Goal: Task Accomplishment & Management: Use online tool/utility

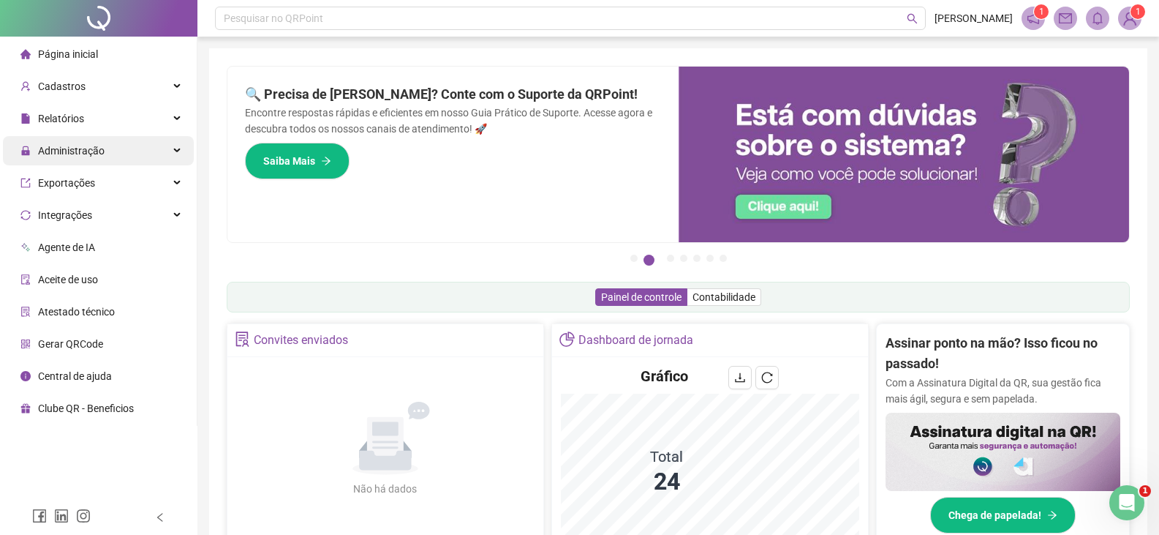
click at [53, 145] on span "Administração" at bounding box center [71, 151] width 67 height 12
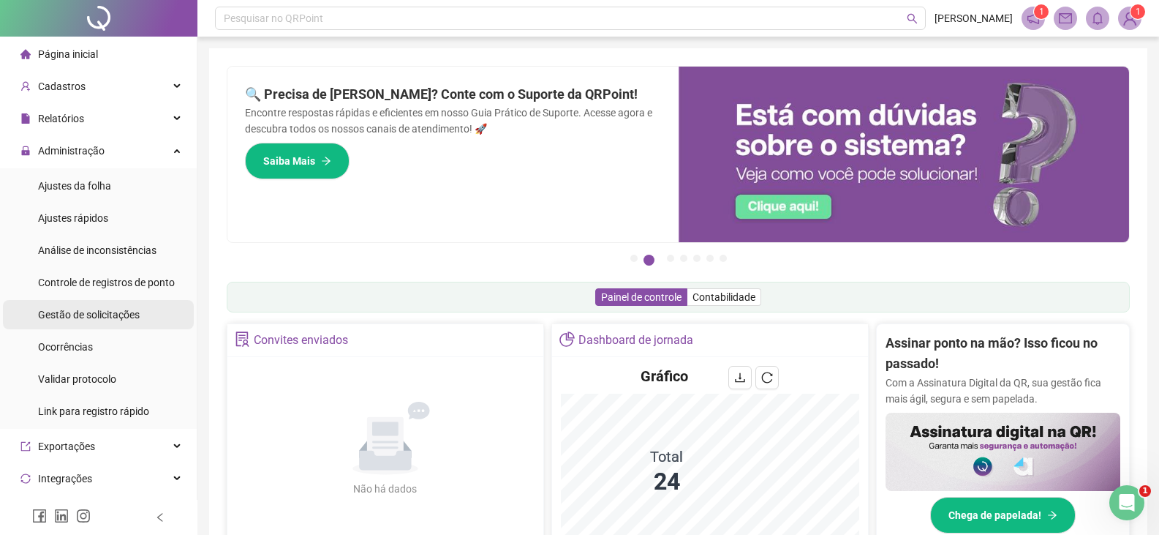
click at [112, 316] on span "Gestão de solicitações" at bounding box center [89, 315] width 102 height 12
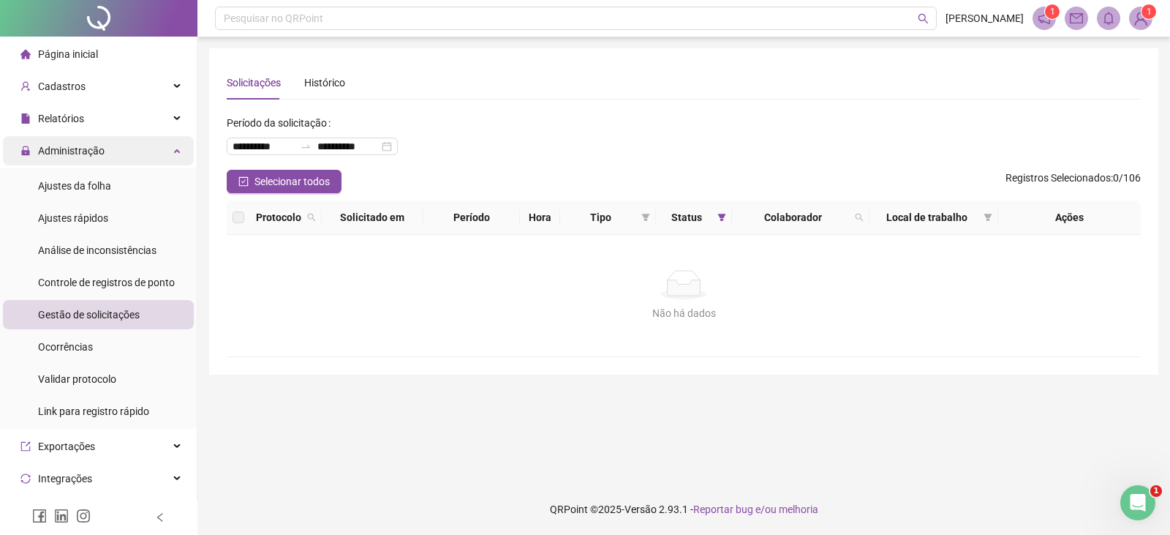
click at [75, 154] on span "Administração" at bounding box center [71, 151] width 67 height 12
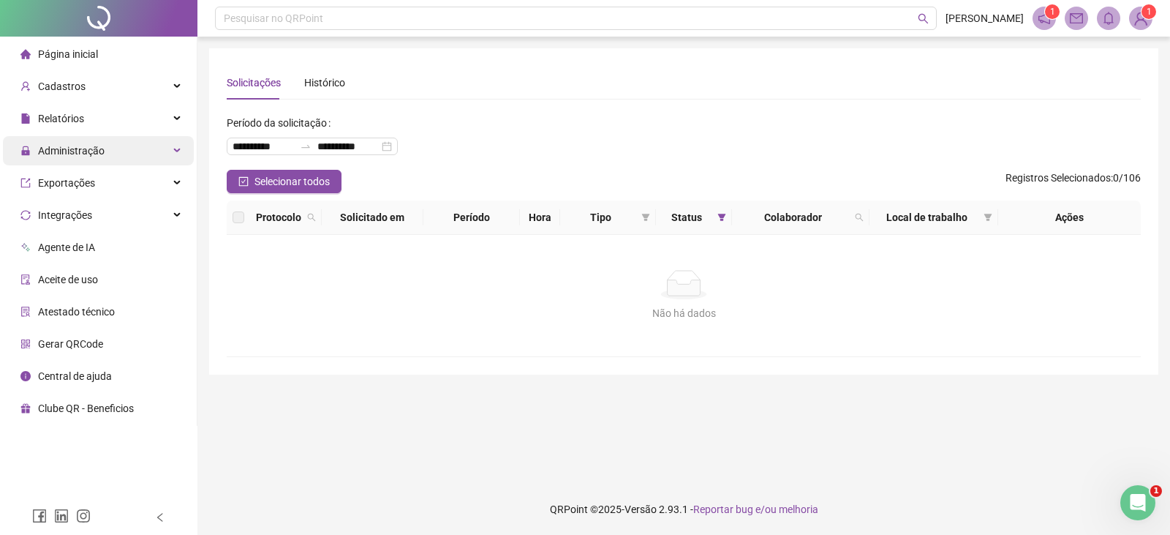
click at [75, 154] on span "Administração" at bounding box center [71, 151] width 67 height 12
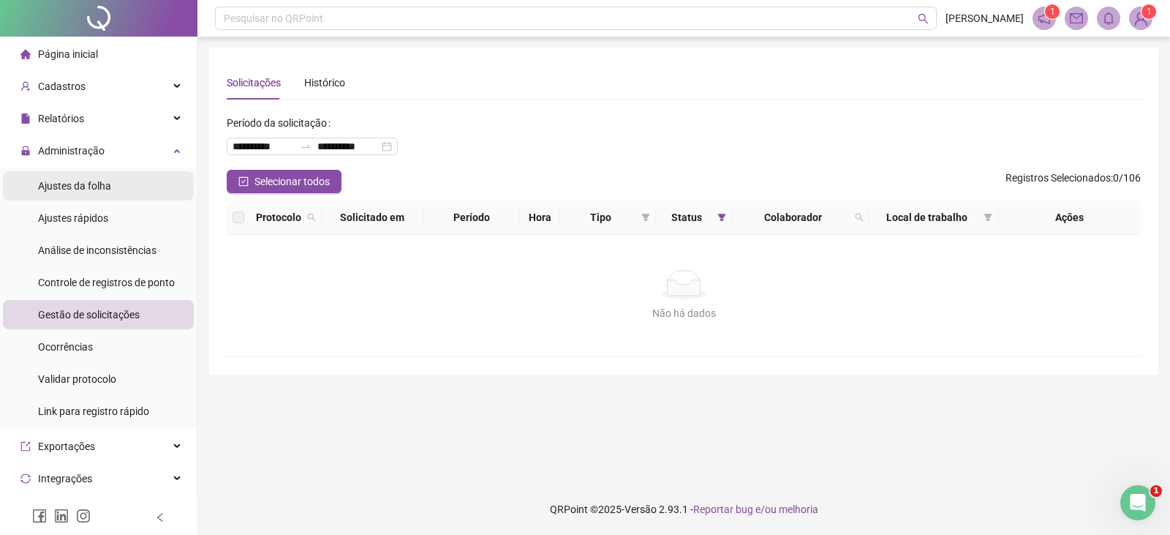
click at [75, 185] on span "Ajustes da folha" at bounding box center [74, 186] width 73 height 12
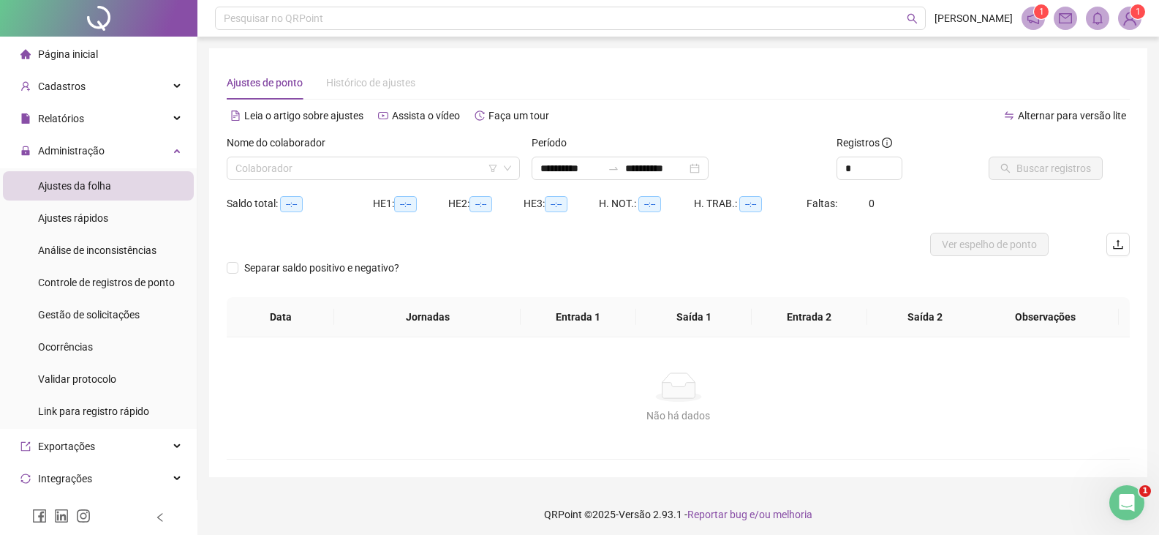
type input "**********"
click at [264, 159] on input "search" at bounding box center [367, 168] width 263 height 22
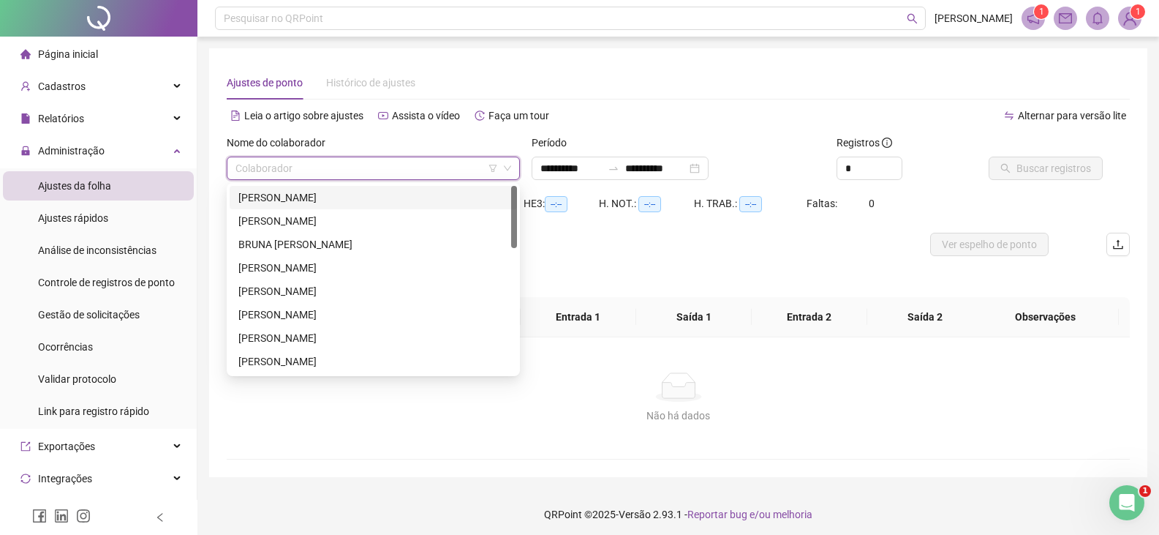
click at [341, 202] on div "[PERSON_NAME]" at bounding box center [373, 197] width 270 height 16
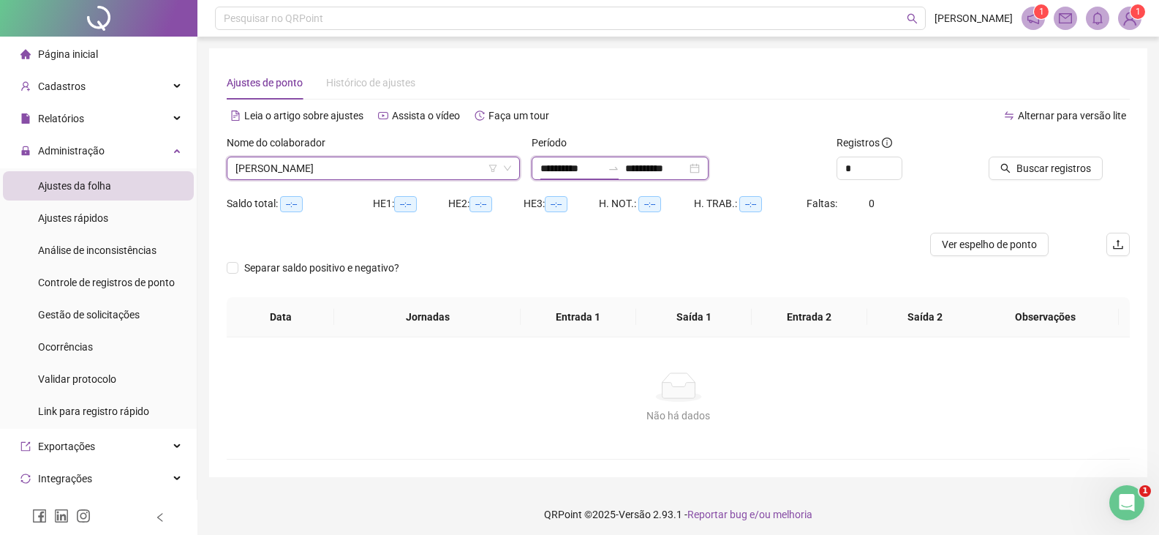
click at [602, 168] on input "**********" at bounding box center [571, 168] width 61 height 16
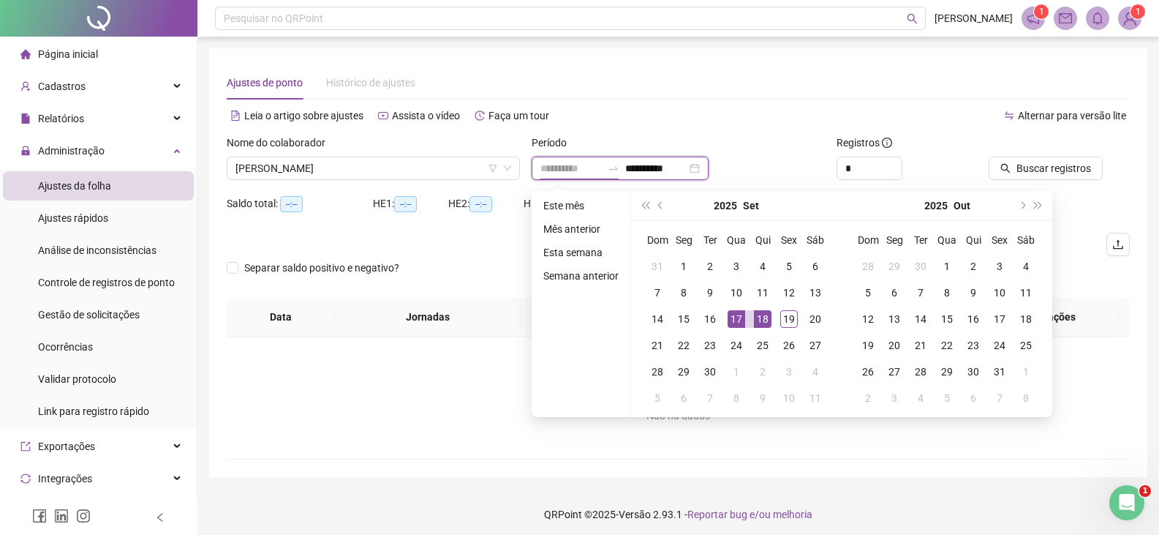
type input "**********"
click at [759, 314] on div "18" at bounding box center [763, 319] width 18 height 18
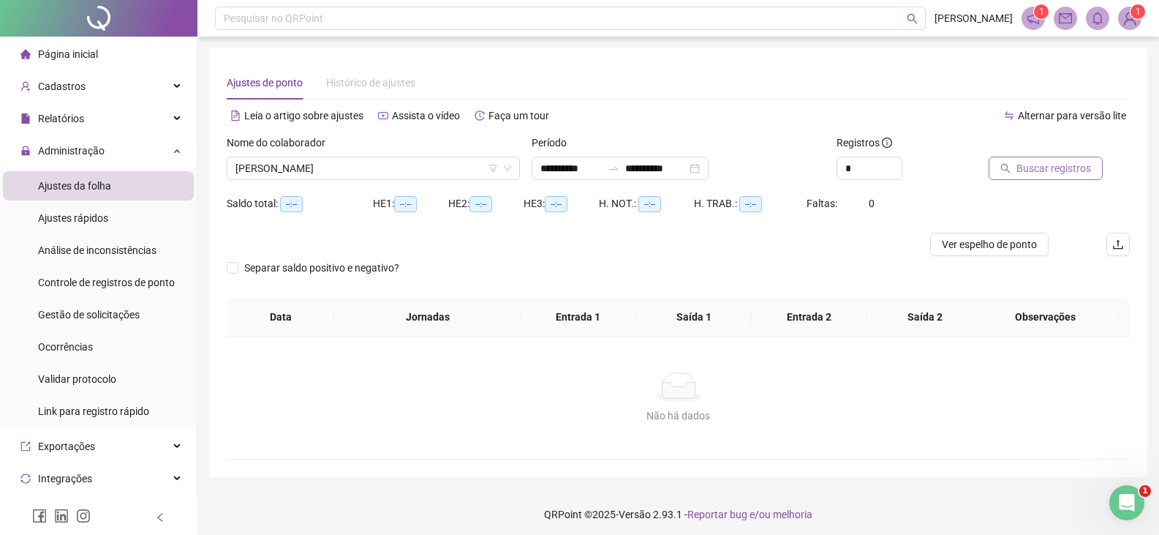
click at [1035, 168] on span "Buscar registros" at bounding box center [1054, 168] width 75 height 16
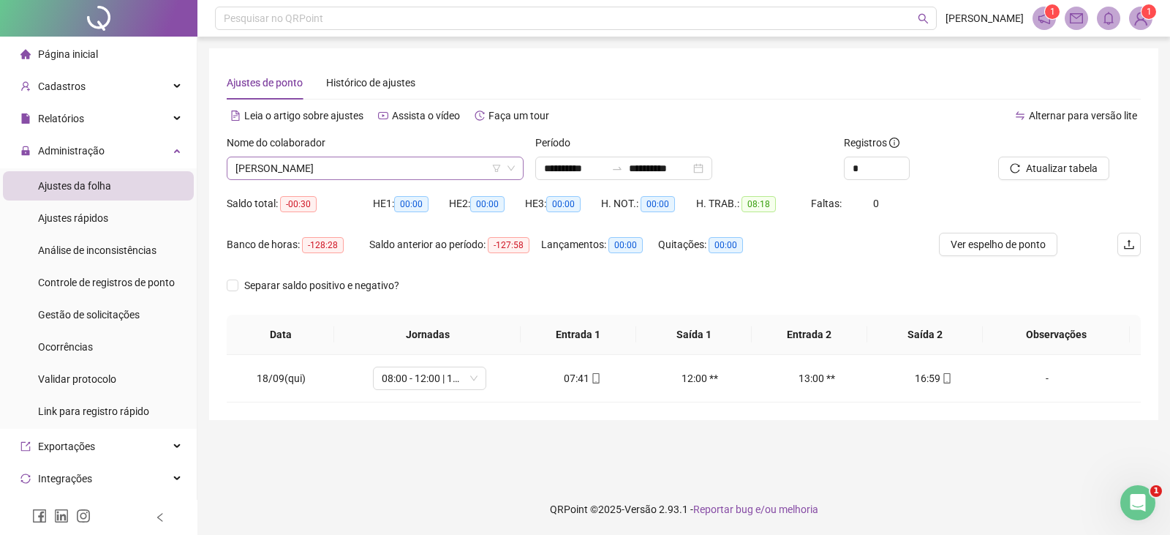
click at [453, 165] on span "[PERSON_NAME]" at bounding box center [375, 168] width 279 height 22
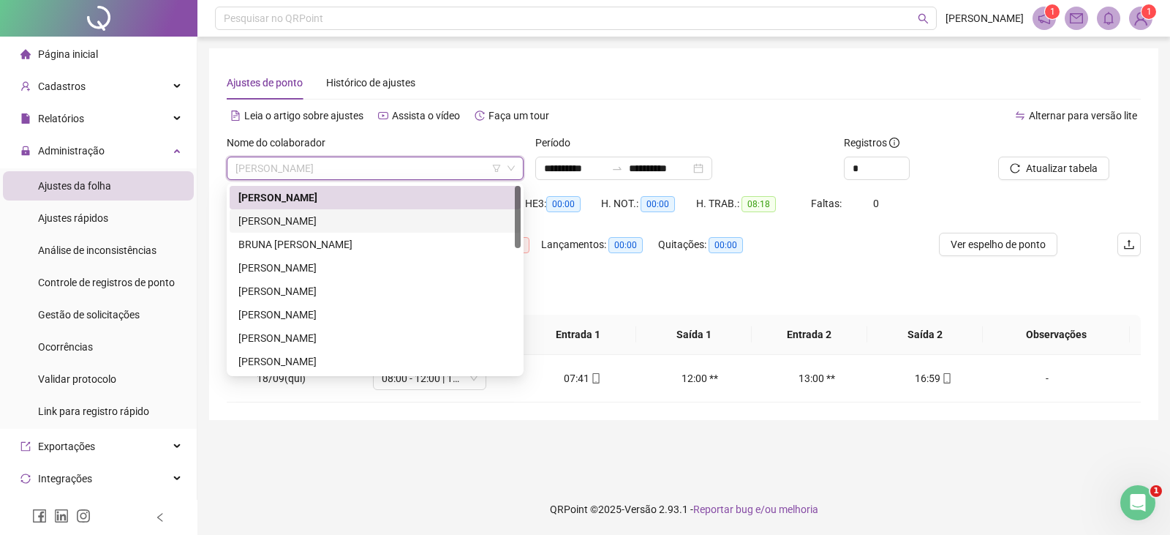
click at [384, 224] on div "[PERSON_NAME]" at bounding box center [375, 221] width 274 height 16
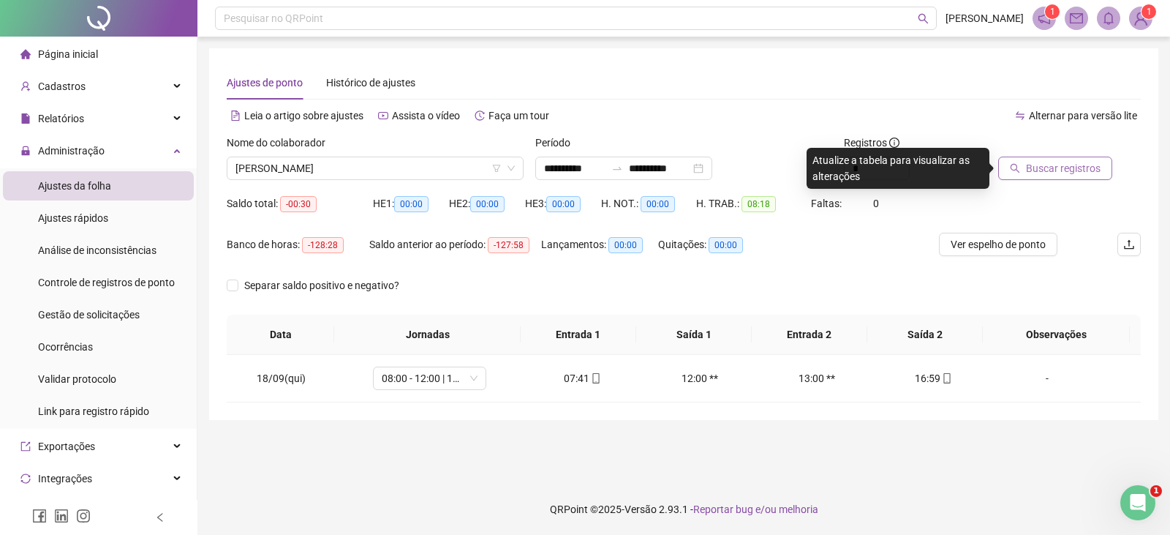
click at [1044, 173] on span "Buscar registros" at bounding box center [1063, 168] width 75 height 16
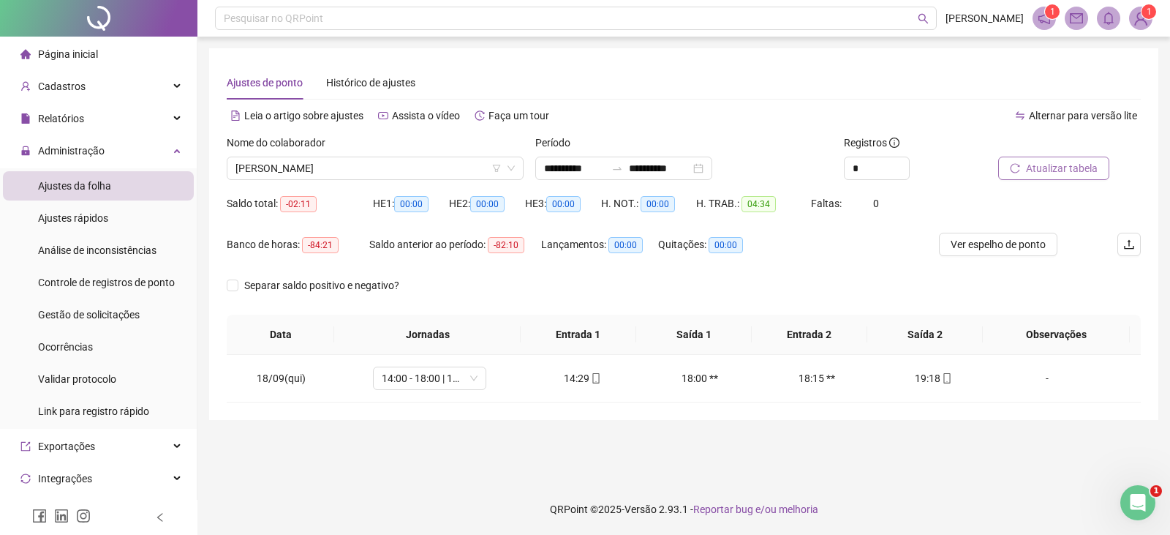
click at [1056, 165] on span "Atualizar tabela" at bounding box center [1062, 168] width 72 height 16
click at [436, 169] on span "[PERSON_NAME]" at bounding box center [375, 168] width 279 height 22
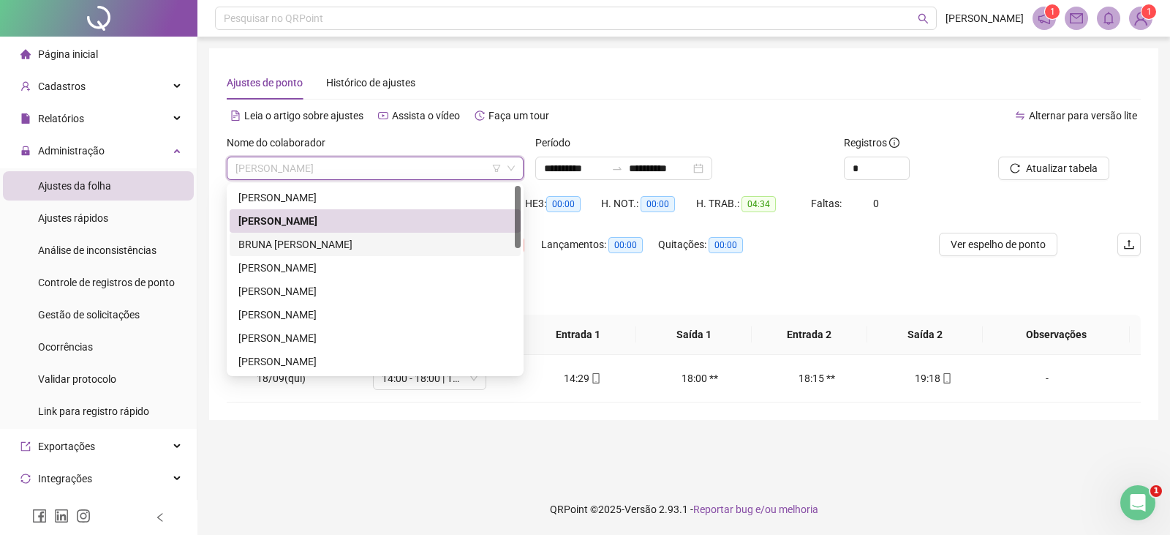
click at [375, 249] on div "BRUNA [PERSON_NAME]" at bounding box center [375, 244] width 274 height 16
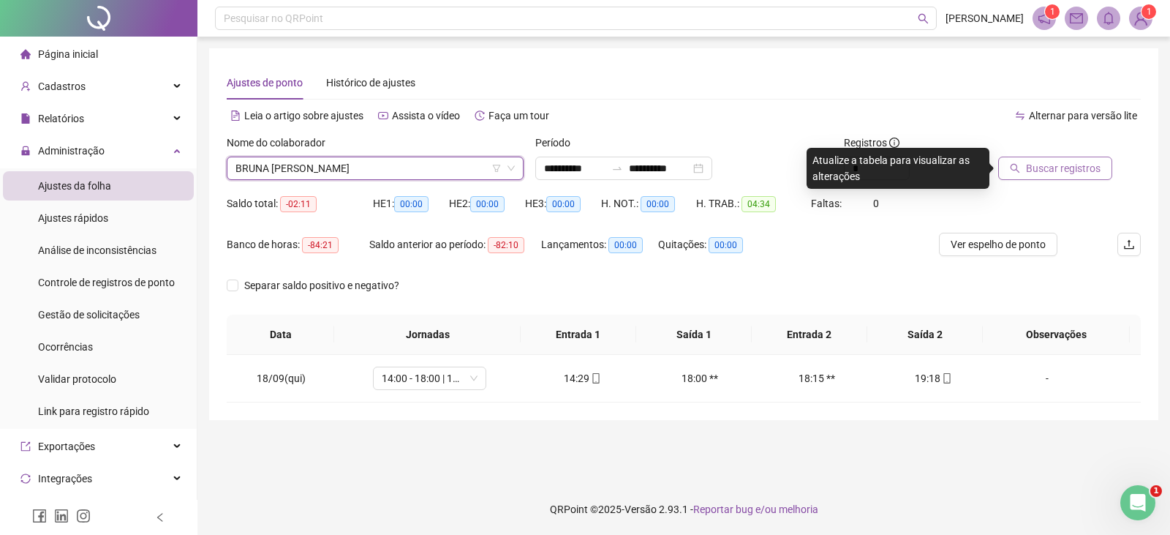
click at [1064, 163] on span "Buscar registros" at bounding box center [1063, 168] width 75 height 16
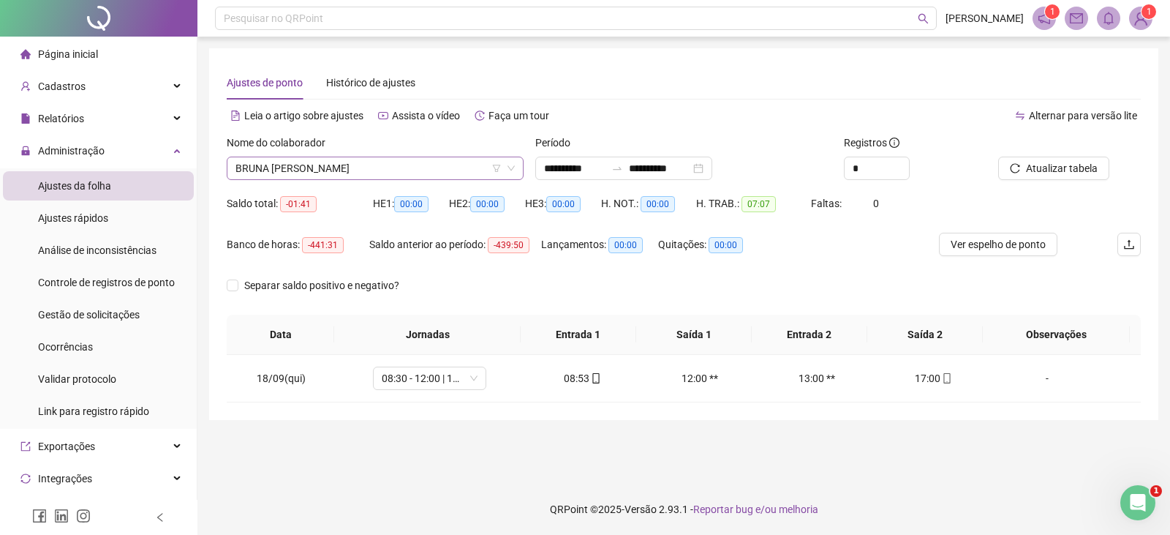
click at [418, 171] on span "BRUNA [PERSON_NAME]" at bounding box center [375, 168] width 279 height 22
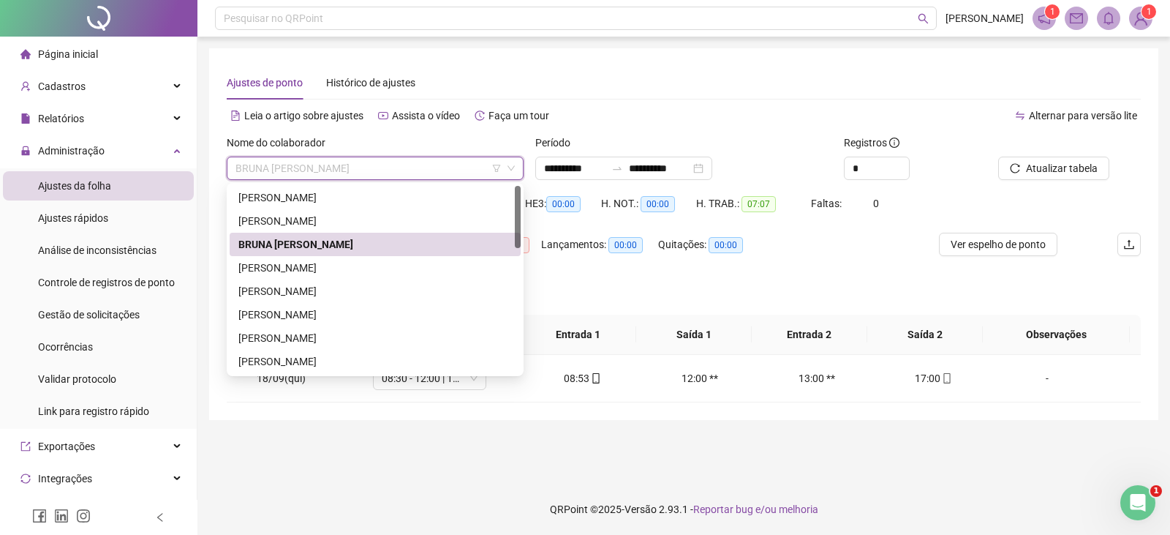
click at [405, 244] on div "BRUNA [PERSON_NAME]" at bounding box center [375, 244] width 274 height 16
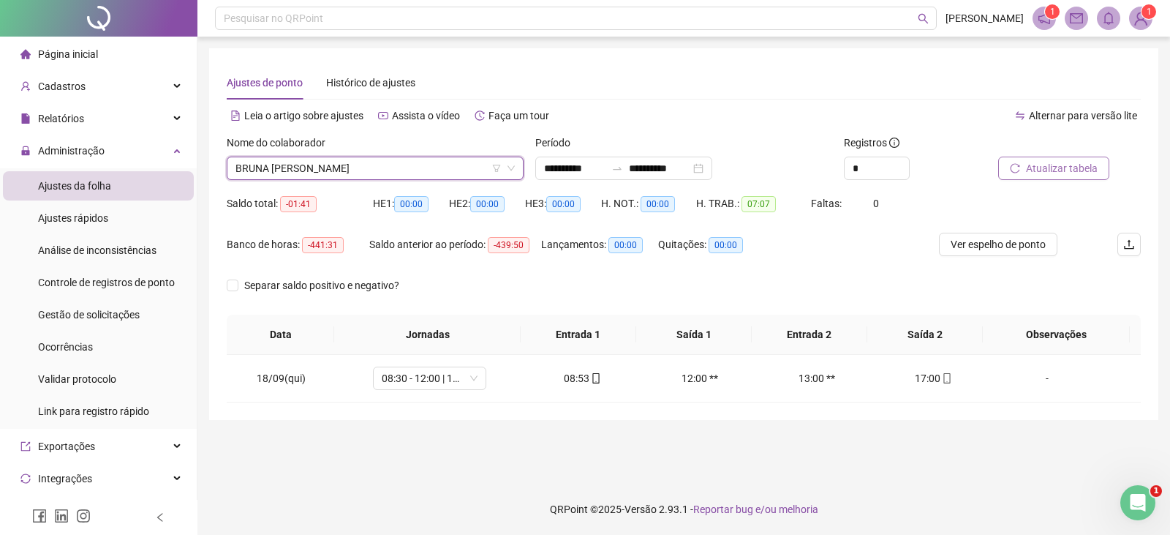
click at [1056, 171] on span "Atualizar tabela" at bounding box center [1062, 168] width 72 height 16
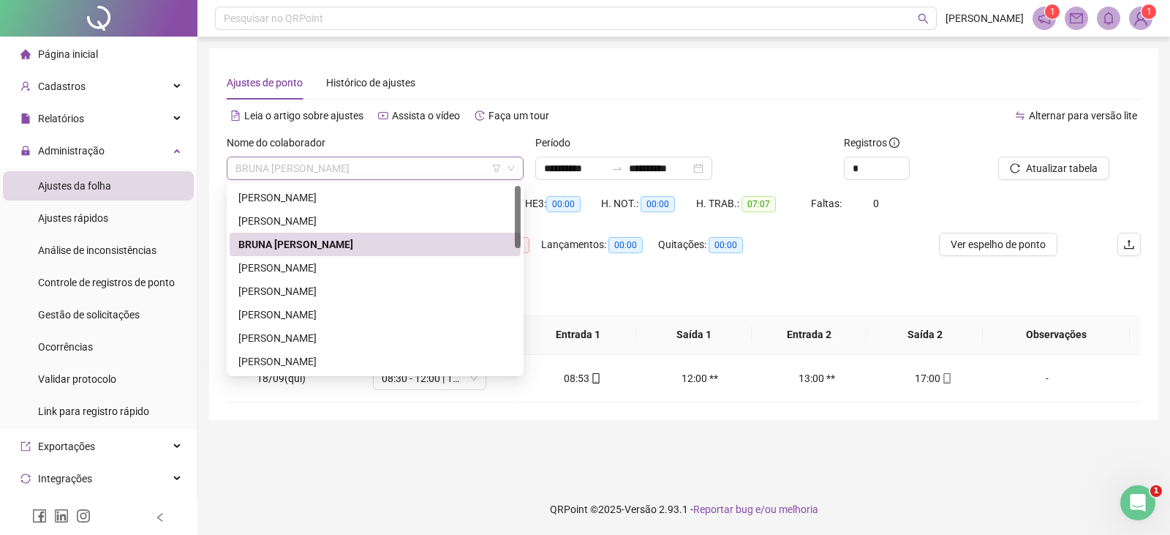
click at [391, 157] on span "BRUNA [PERSON_NAME]" at bounding box center [375, 168] width 279 height 22
click at [371, 248] on div "BRUNA [PERSON_NAME]" at bounding box center [375, 244] width 274 height 16
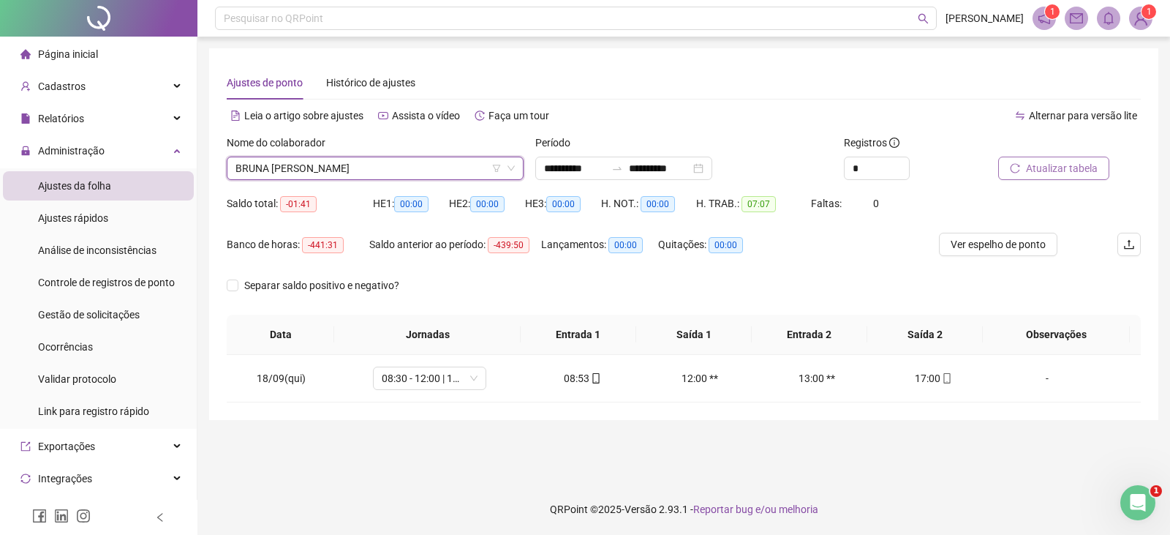
click at [1034, 171] on span "Atualizar tabela" at bounding box center [1062, 168] width 72 height 16
click at [424, 172] on span "BRUNA [PERSON_NAME]" at bounding box center [375, 168] width 279 height 22
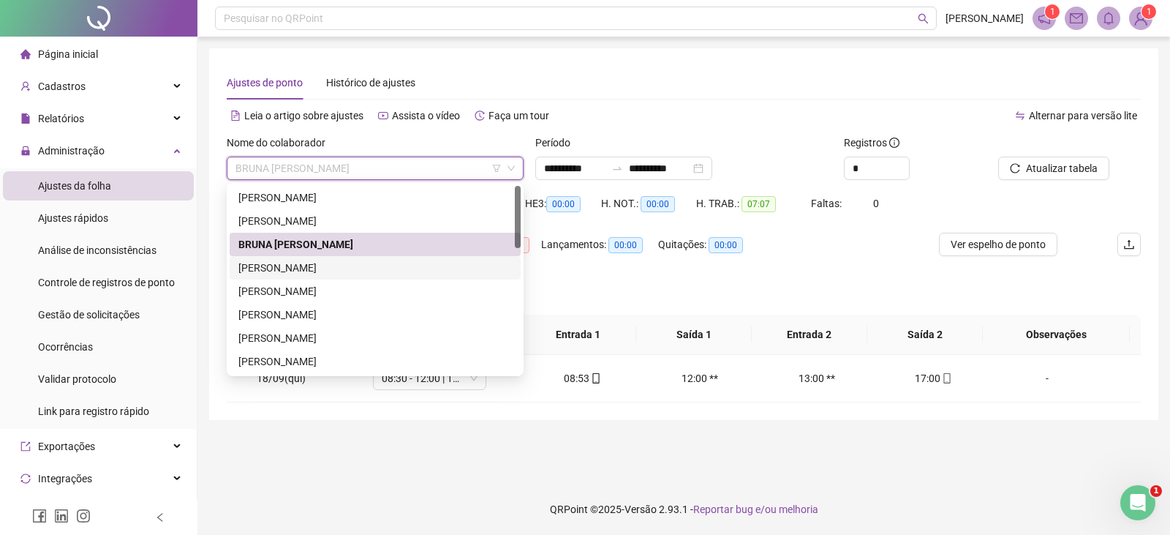
click at [376, 266] on div "[PERSON_NAME]" at bounding box center [375, 268] width 274 height 16
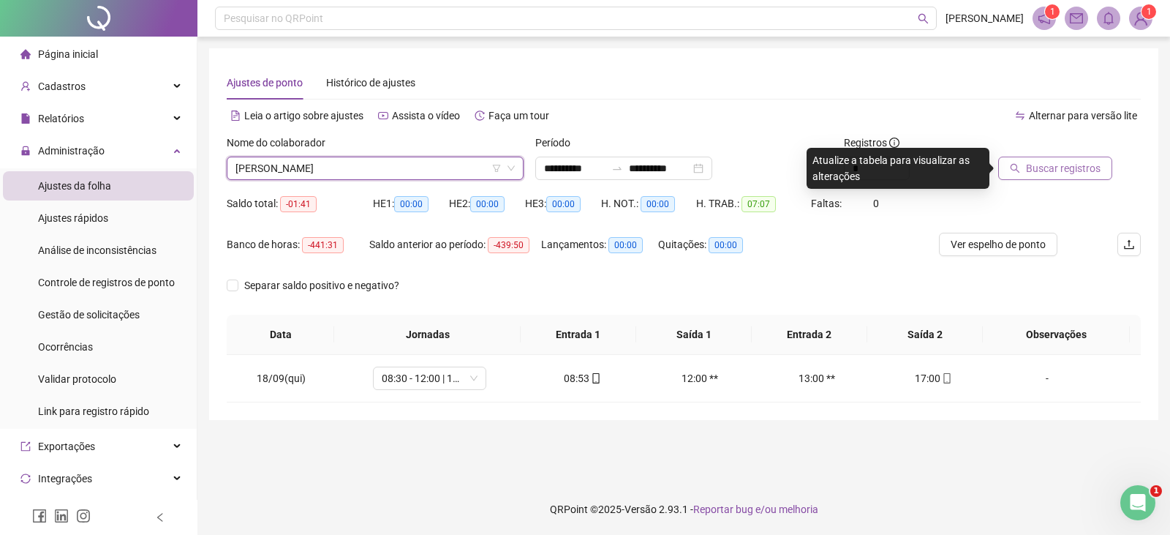
click at [1079, 163] on span "Buscar registros" at bounding box center [1063, 168] width 75 height 16
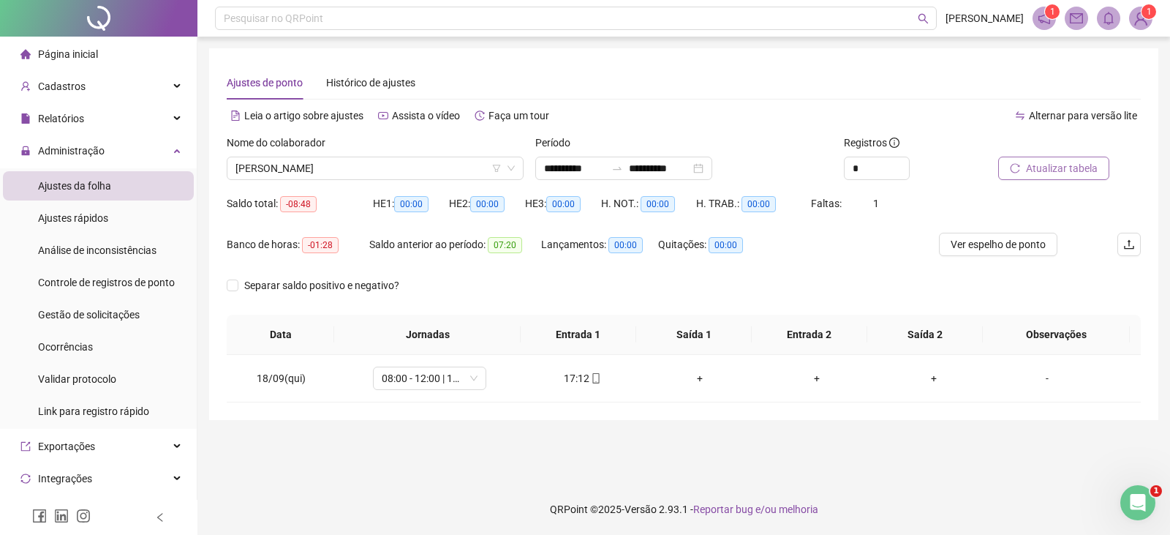
click at [1067, 169] on span "Atualizar tabela" at bounding box center [1062, 168] width 72 height 16
